Goal: Navigation & Orientation: Find specific page/section

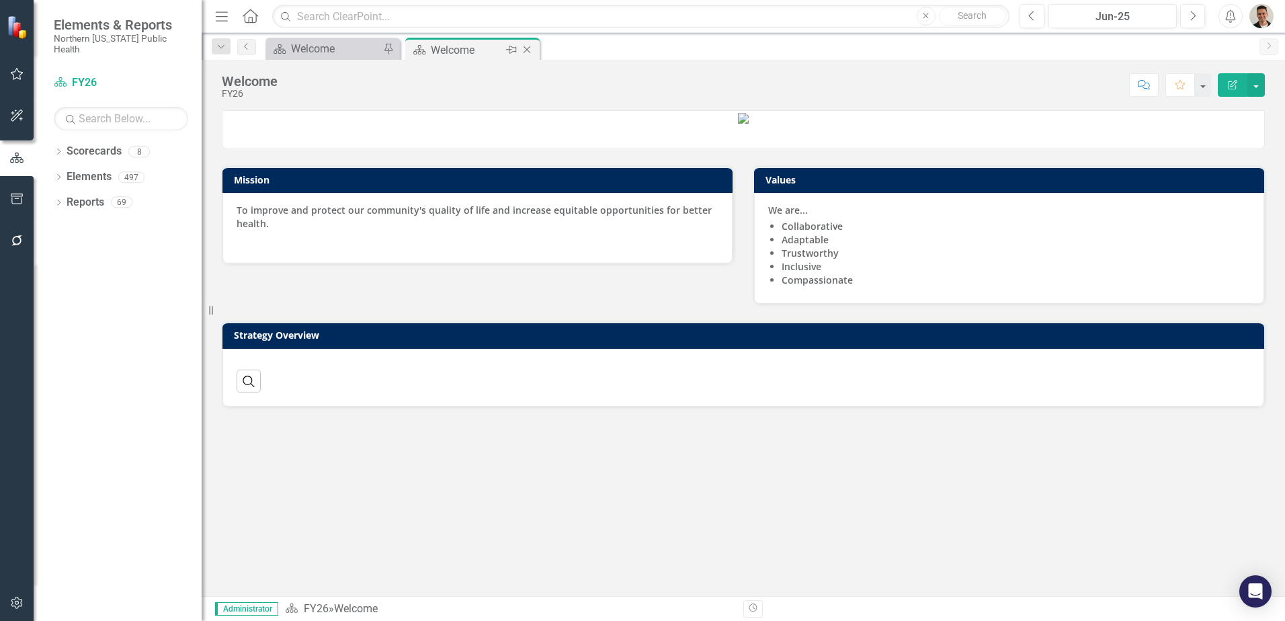
click at [528, 50] on icon "Close" at bounding box center [526, 49] width 13 height 11
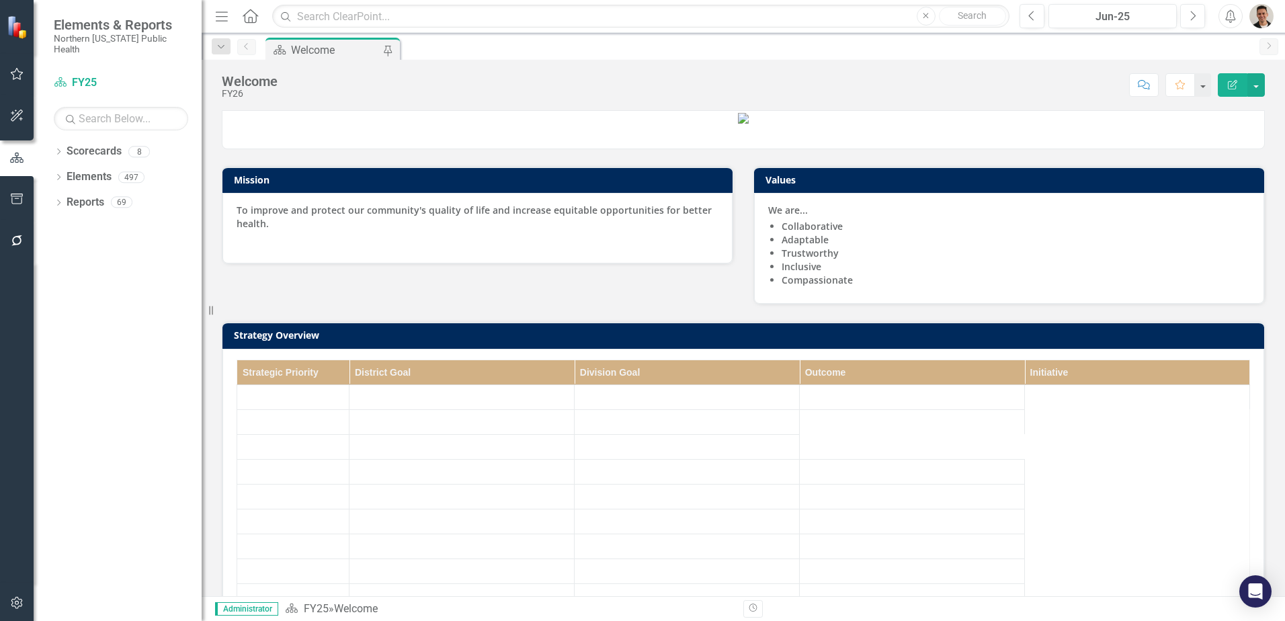
click at [311, 46] on div "Welcome" at bounding box center [335, 50] width 89 height 17
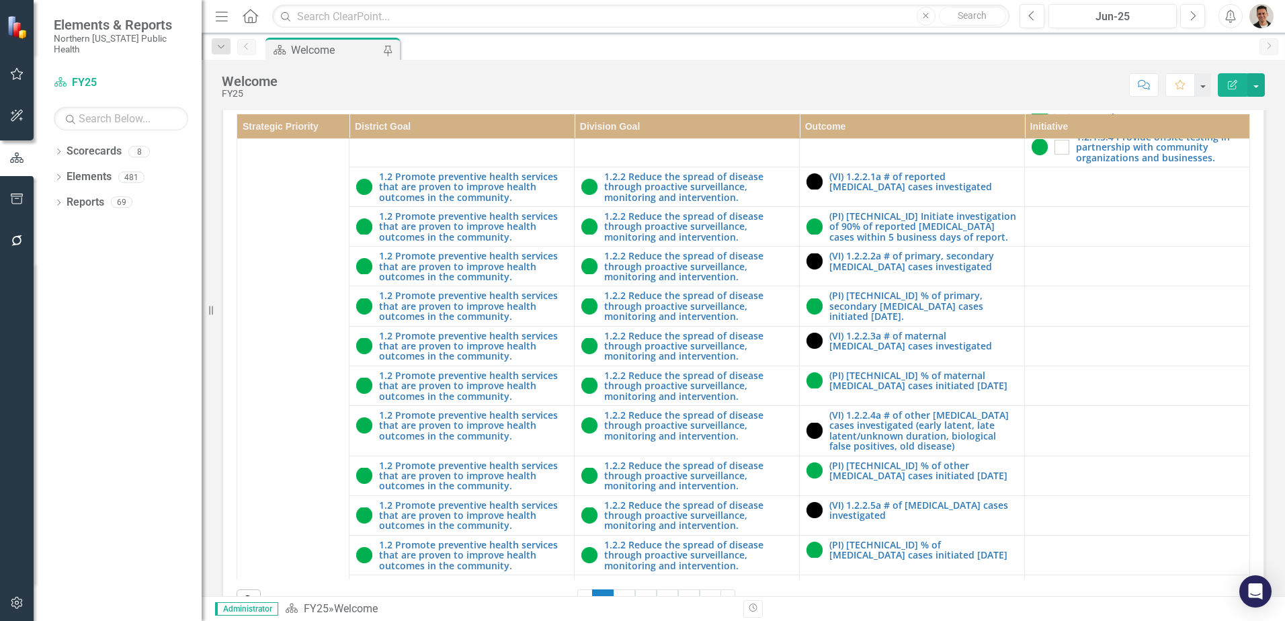
scroll to position [384, 0]
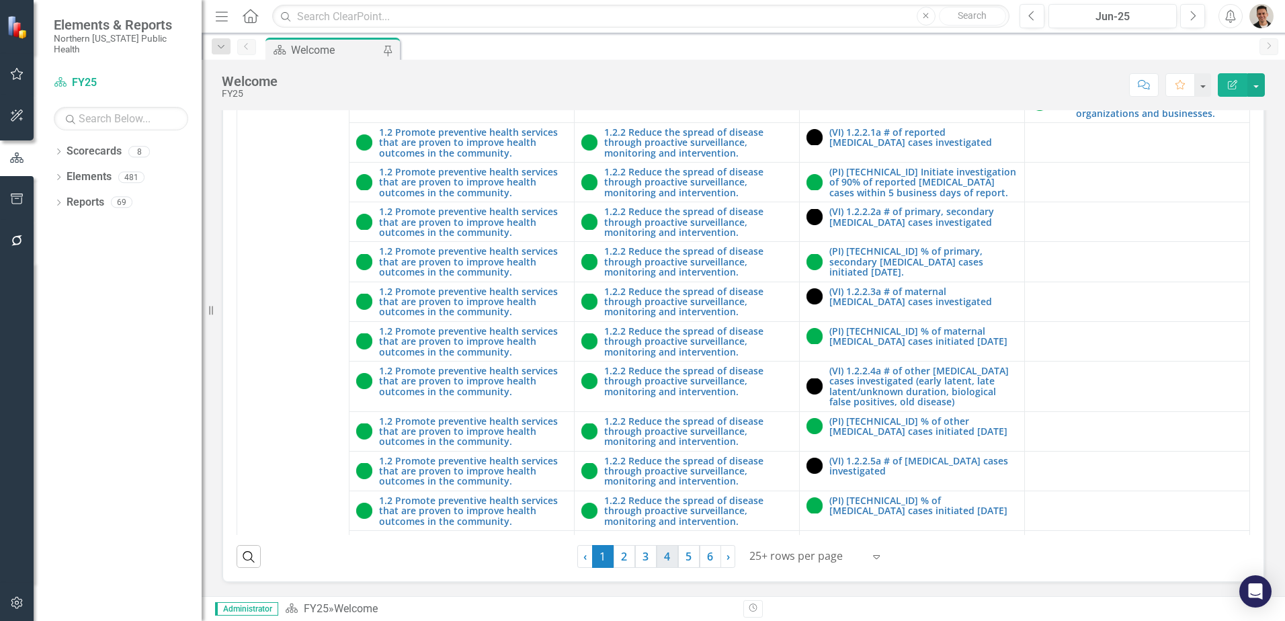
click at [658, 551] on link "4" at bounding box center [668, 556] width 22 height 23
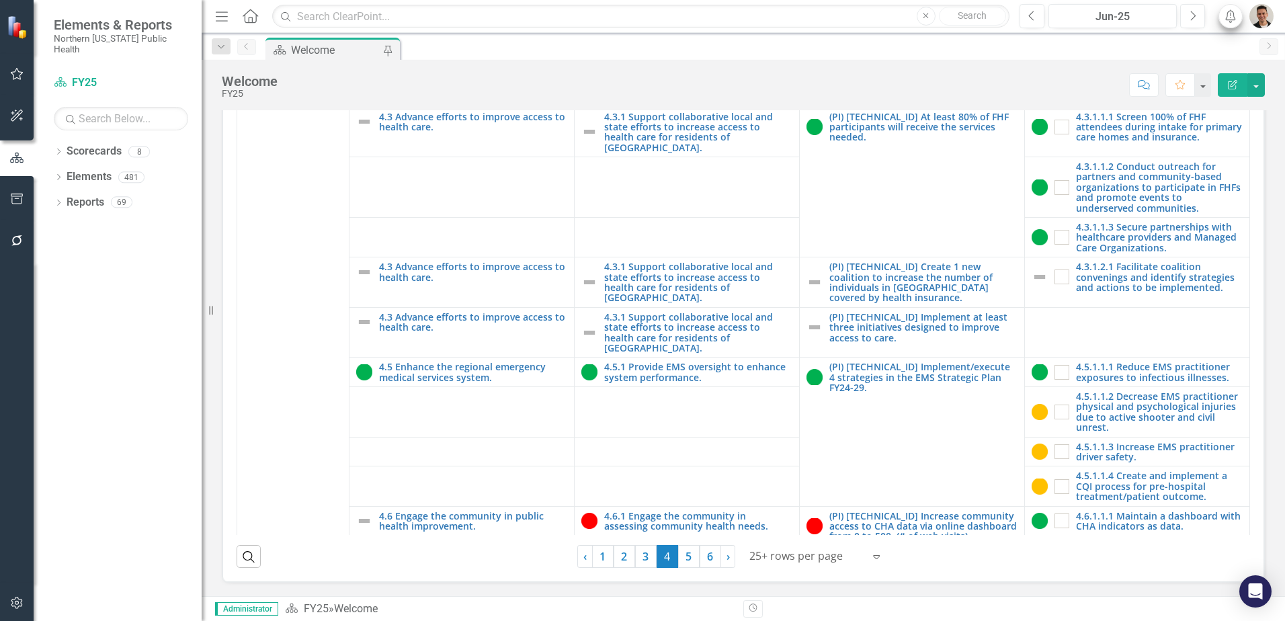
scroll to position [336, 0]
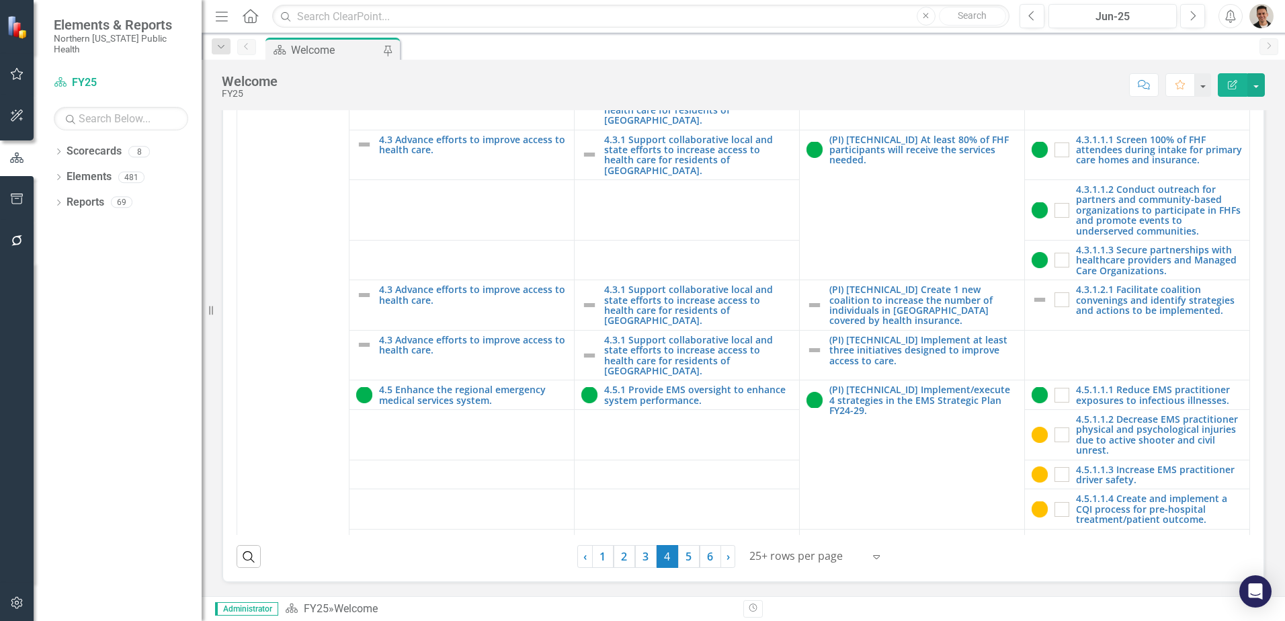
click at [1269, 5] on div "button" at bounding box center [1262, 16] width 24 height 24
